Goal: Communication & Community: Answer question/provide support

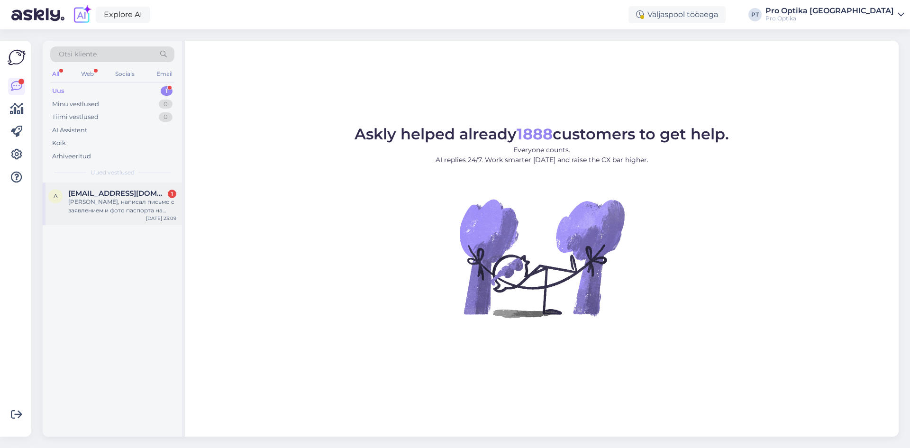
click at [83, 220] on div "a [EMAIL_ADDRESS][DOMAIN_NAME] 1 Спасибо, написал письмо с заявлением и фото па…" at bounding box center [112, 204] width 139 height 43
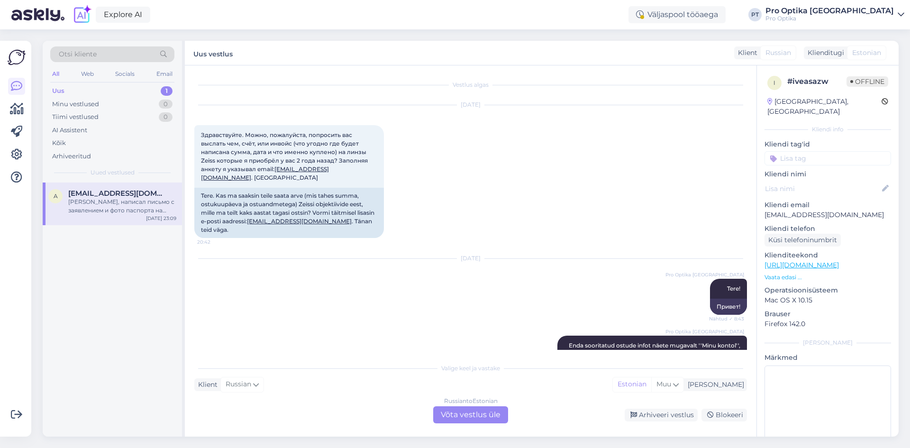
scroll to position [607, 0]
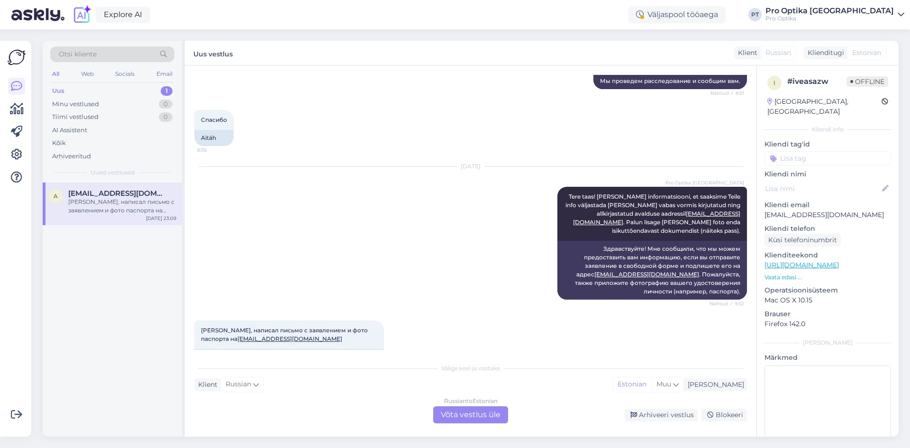
click at [462, 415] on div "Russian to Estonian Võta vestlus üle" at bounding box center [470, 414] width 75 height 17
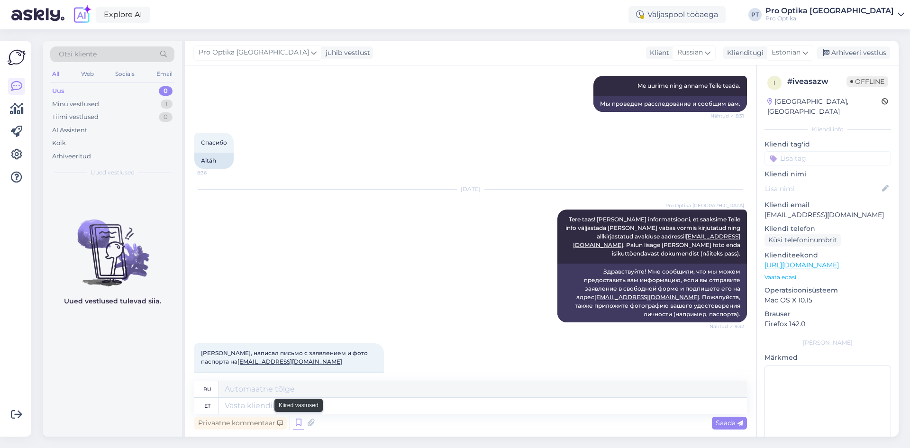
click at [299, 425] on icon at bounding box center [298, 423] width 11 height 14
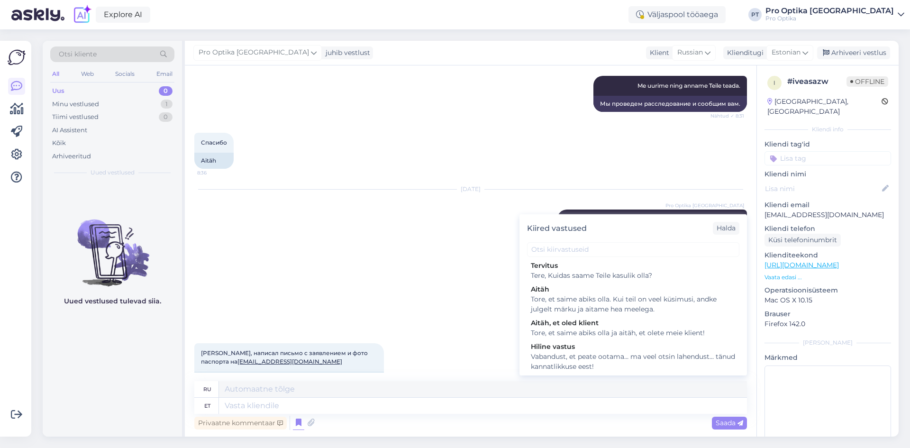
scroll to position [284, 0]
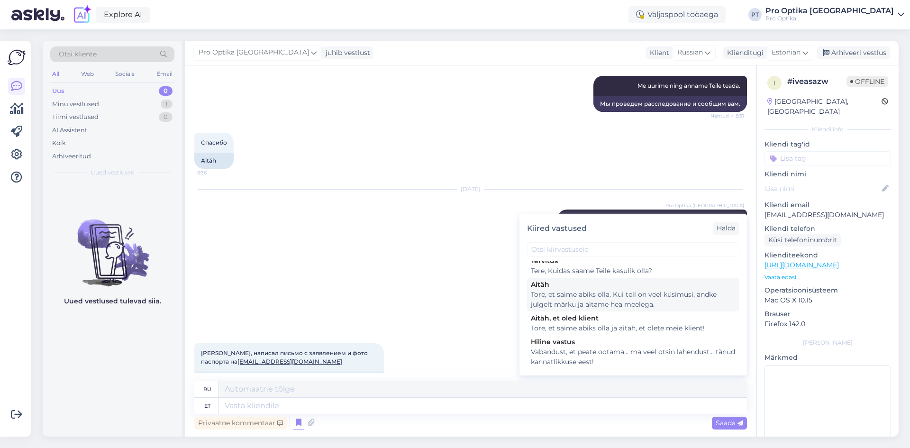
click at [596, 290] on div "Aitäh" at bounding box center [633, 285] width 205 height 10
type textarea "Рады, что смогли помочь. Если у вас есть еще вопросы, дайте нам знать!"
type textarea "Tore, et saime abiks olla. Kui teil on veel küsimusi, andke julgelt märku ja ai…"
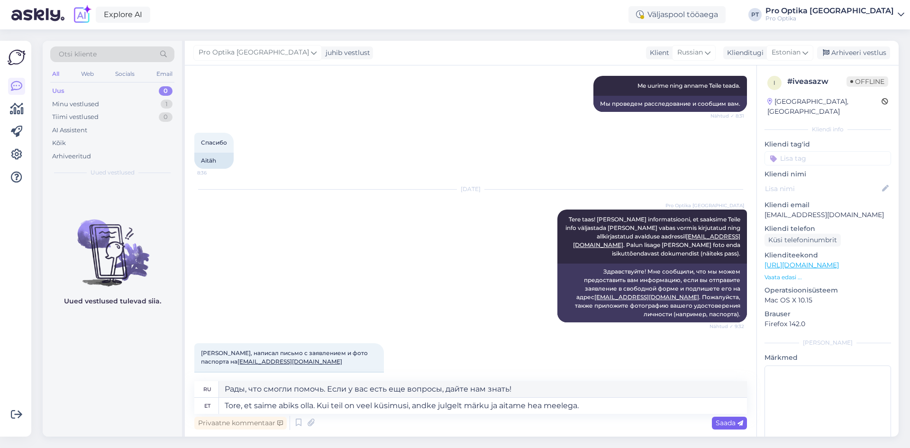
click at [729, 420] on span "Saada" at bounding box center [729, 423] width 27 height 9
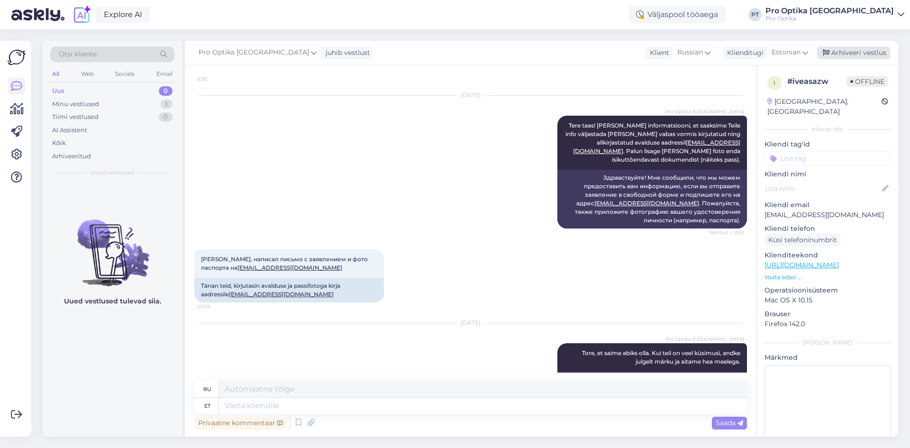
click at [870, 57] on div "Arhiveeri vestlus" at bounding box center [853, 52] width 73 height 13
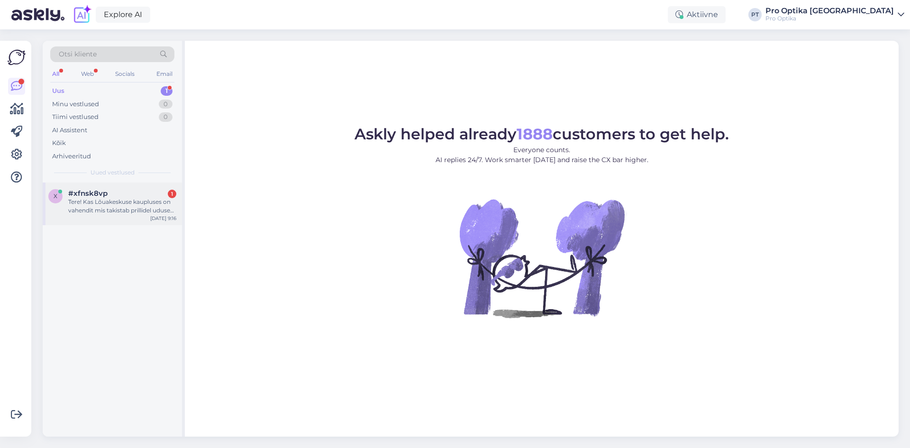
click at [116, 201] on div "Tere! Kas Lõuakeskuse kaupluses on vahendit mis takistab prillidel uduseks mine…" at bounding box center [122, 206] width 108 height 17
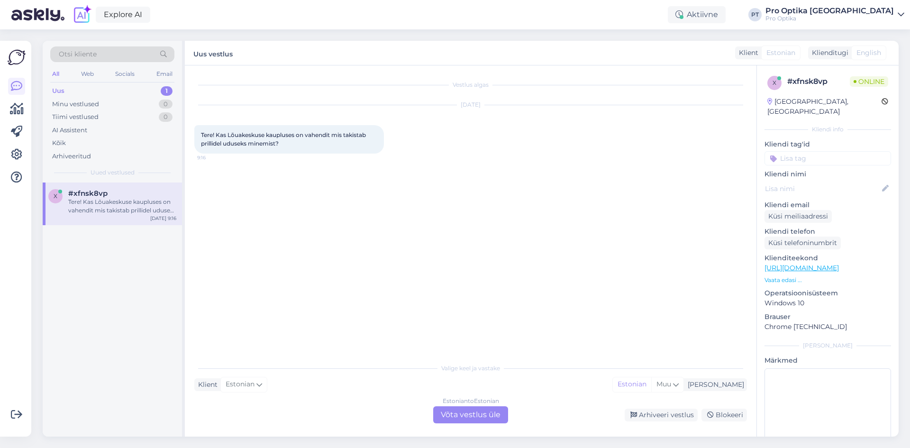
click at [456, 411] on div "Estonian to Estonian Võta vestlus üle" at bounding box center [470, 414] width 75 height 17
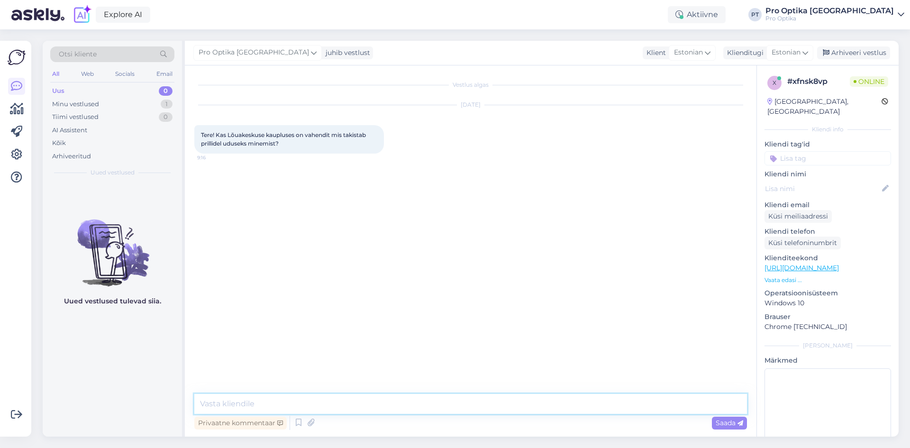
click at [403, 407] on textarea at bounding box center [470, 404] width 553 height 20
type textarea "Tere!"
type textarea "Üks hetk, kohe kontrollin süsteemist."
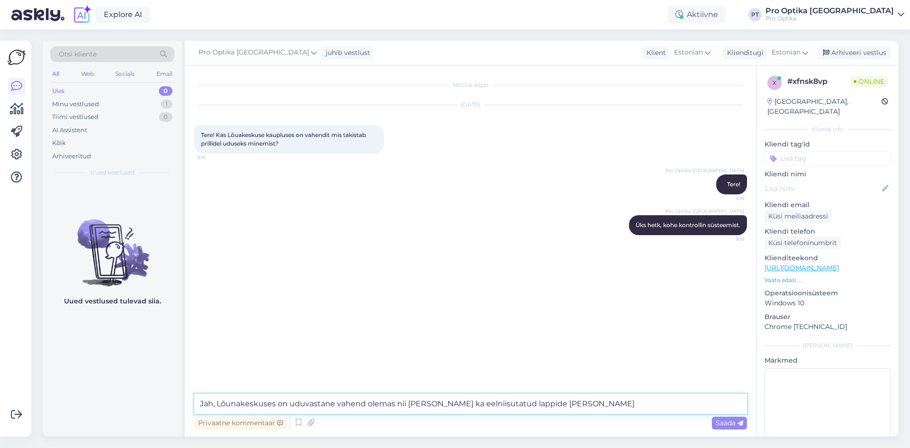
type textarea "Jah, Lõunakeskuses on uduvastane vahend olemas nii sprei kui ka eelniisutatud l…"
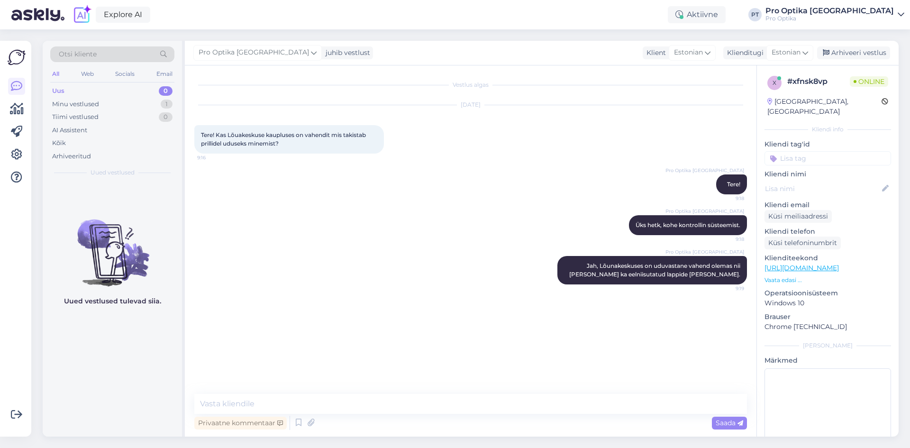
click at [94, 365] on div "Uued vestlused tulevad siia." at bounding box center [112, 310] width 139 height 254
click at [296, 425] on icon at bounding box center [298, 423] width 11 height 14
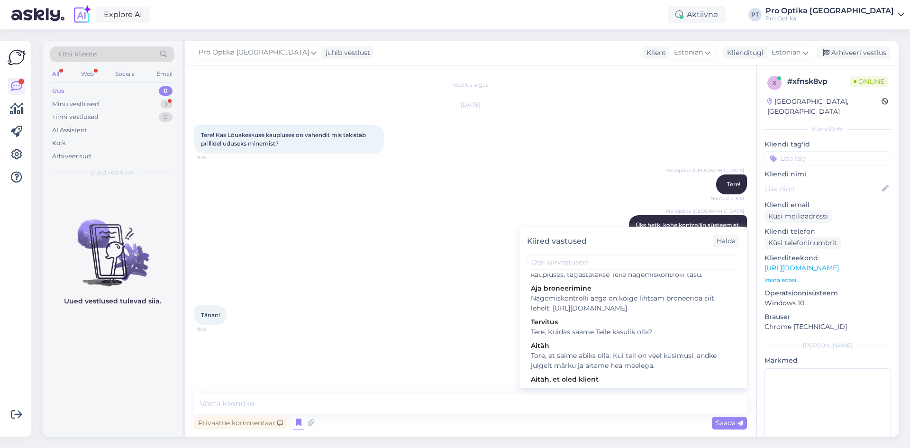
scroll to position [237, 0]
click at [592, 370] on div "Tore, et saime abiks olla. Kui teil on veel küsimusi, andke julgelt märku ja ai…" at bounding box center [633, 360] width 205 height 20
type textarea "Tore, et saime abiks olla. Kui teil on veel küsimusi, andke julgelt märku ja ai…"
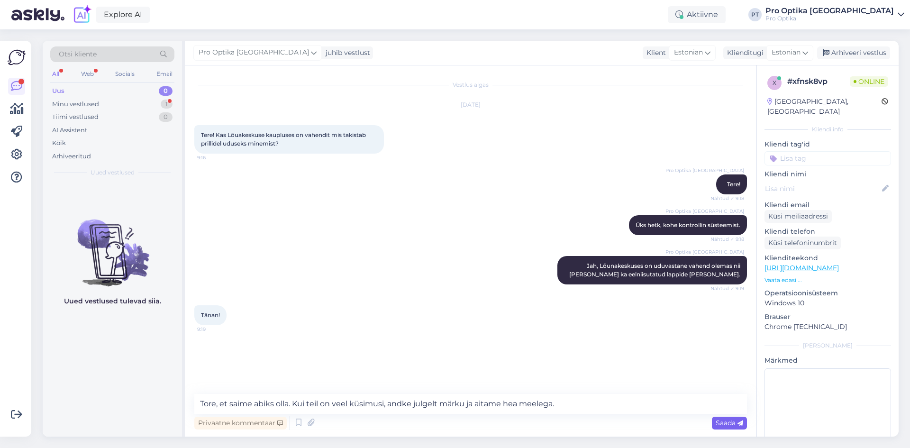
click at [729, 424] on span "Saada" at bounding box center [729, 423] width 27 height 9
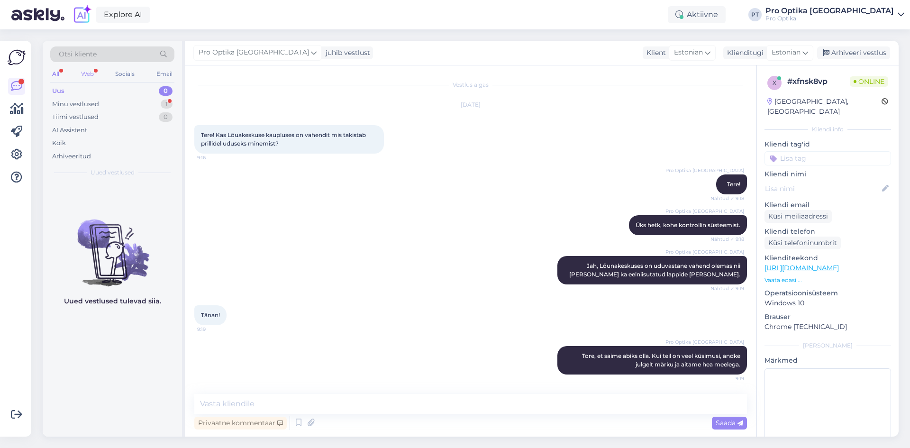
click at [85, 77] on div "Web" at bounding box center [87, 74] width 17 height 12
click at [123, 110] on div "Minu vestlused 1" at bounding box center [112, 104] width 124 height 13
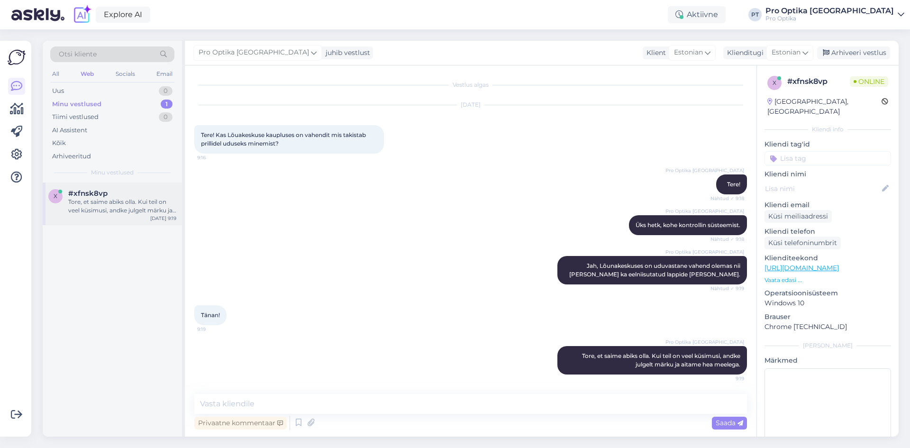
click at [110, 223] on div "x #xfnsk8vp Tore, et saime abiks olla. Kui teil on veel küsimusi, andke julgelt…" at bounding box center [112, 204] width 139 height 43
click at [112, 331] on div "x #xfnsk8vp Tore, et saime abiks olla. Kui teil on veel küsimusi, andke julgelt…" at bounding box center [112, 310] width 139 height 254
click at [843, 55] on div "Arhiveeri vestlus" at bounding box center [853, 52] width 73 height 13
